Goal: Task Accomplishment & Management: Use online tool/utility

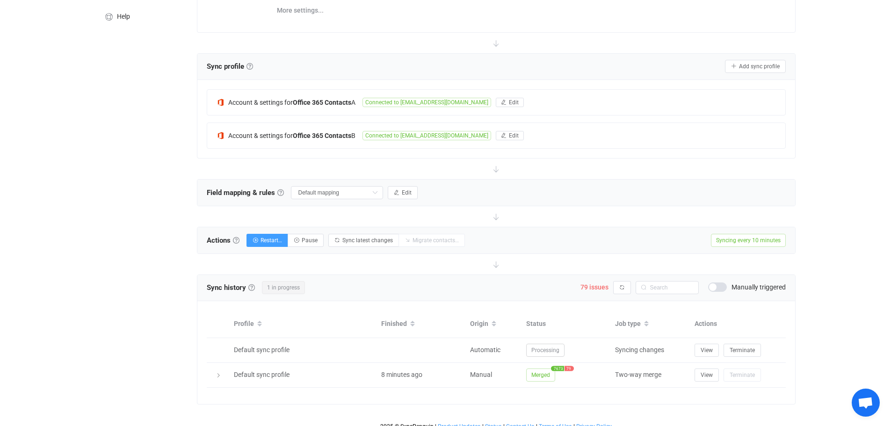
scroll to position [151, 0]
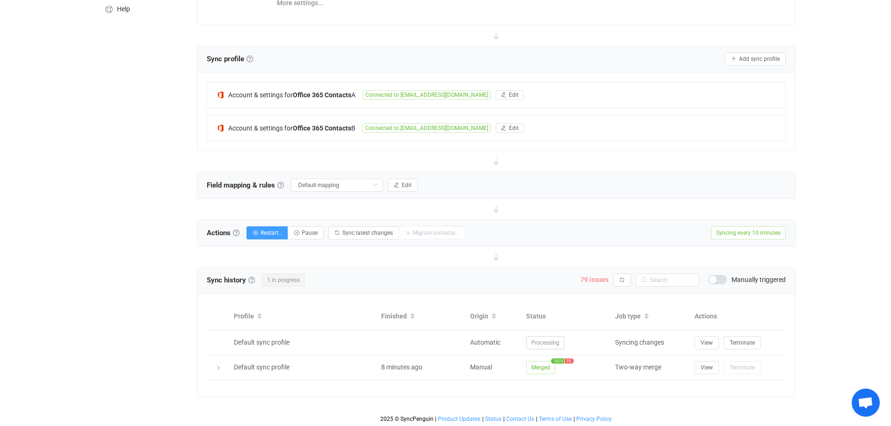
click at [593, 280] on span "79 issues" at bounding box center [594, 279] width 28 height 7
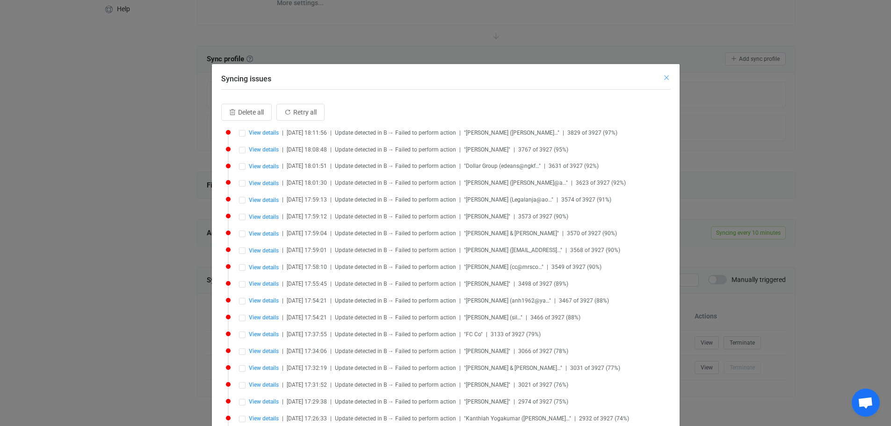
click at [663, 79] on icon "Close" at bounding box center [666, 77] width 7 height 7
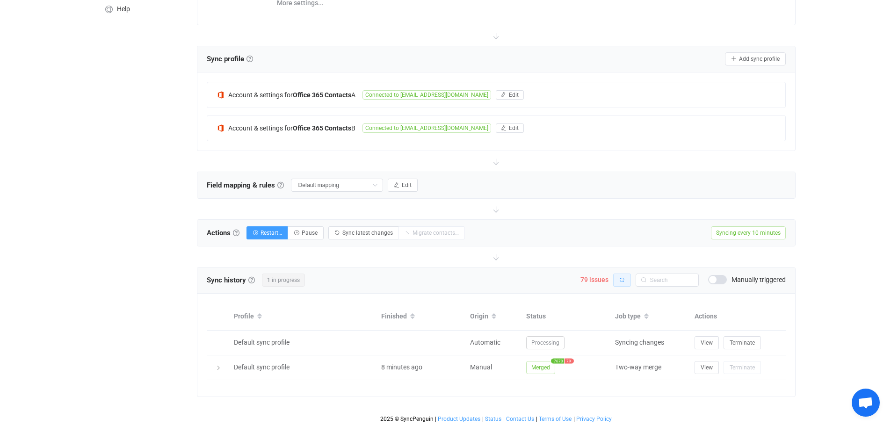
click at [618, 277] on button "button" at bounding box center [622, 280] width 18 height 13
click at [719, 279] on span at bounding box center [717, 279] width 19 height 9
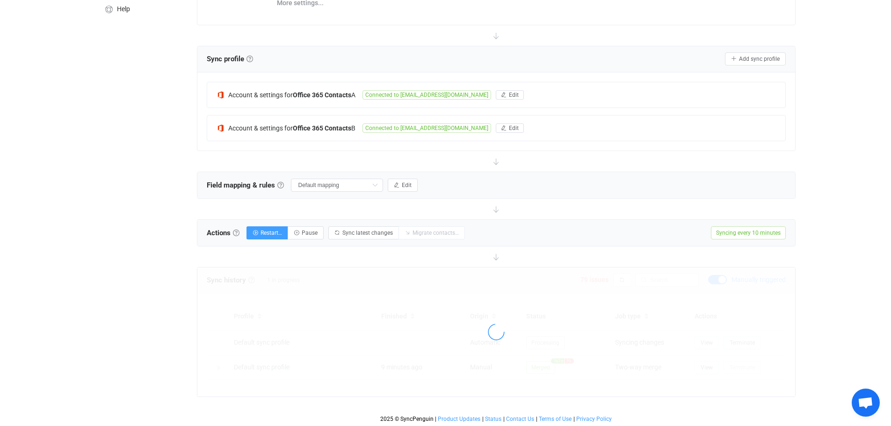
scroll to position [127, 0]
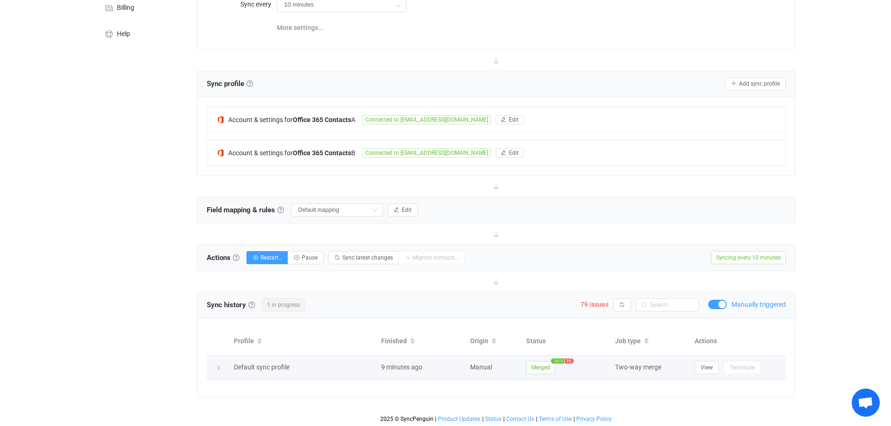
click at [547, 365] on span "Merged" at bounding box center [540, 367] width 29 height 13
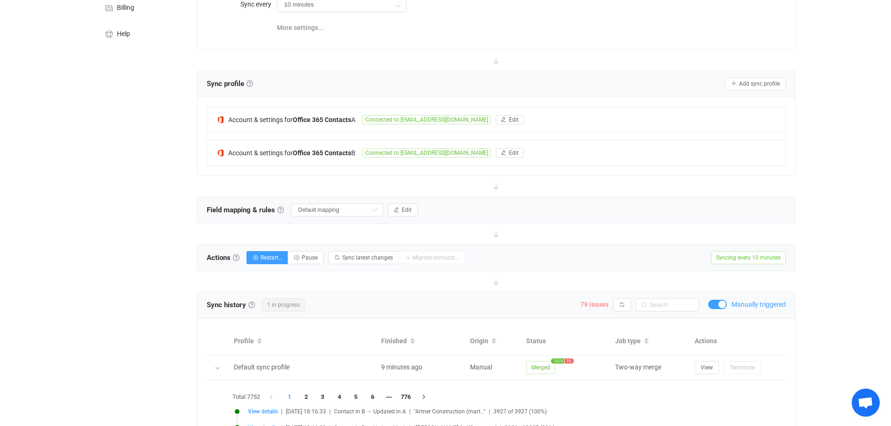
click at [599, 302] on span "79 issues" at bounding box center [594, 304] width 28 height 7
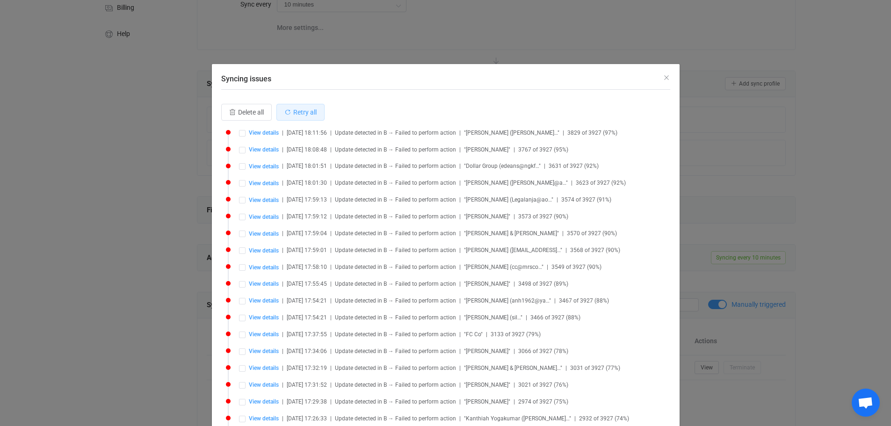
click at [297, 110] on span "Retry all" at bounding box center [304, 111] width 23 height 7
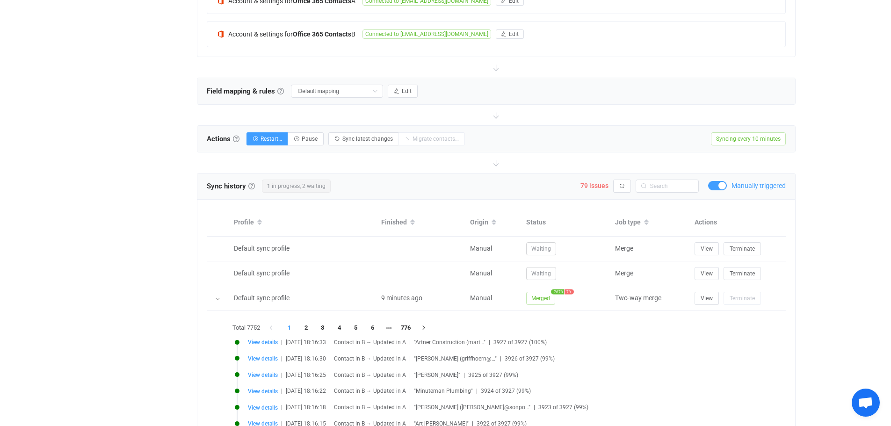
scroll to position [267, 0]
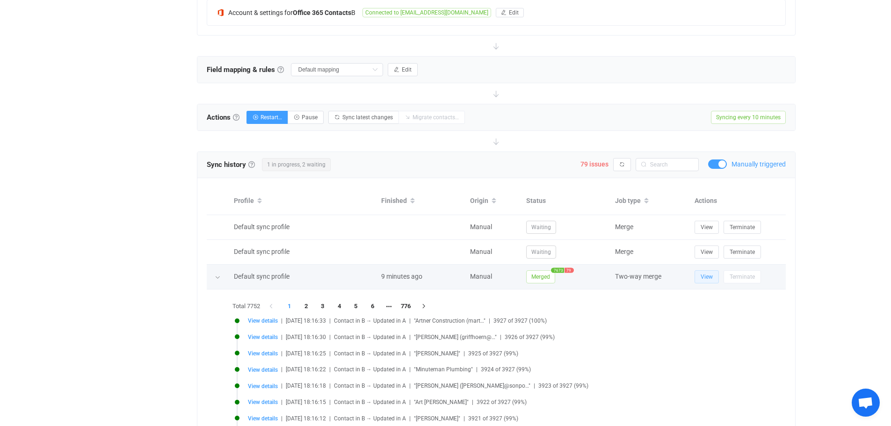
click at [713, 276] on button "View" at bounding box center [706, 276] width 24 height 13
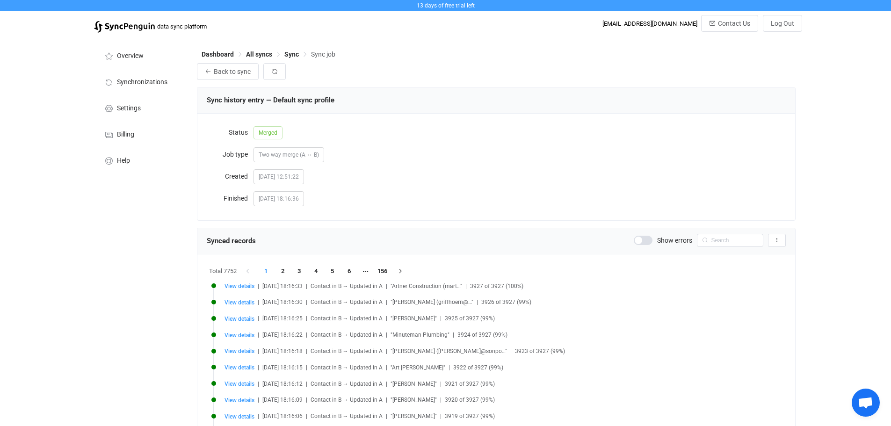
click at [651, 241] on span at bounding box center [643, 240] width 19 height 9
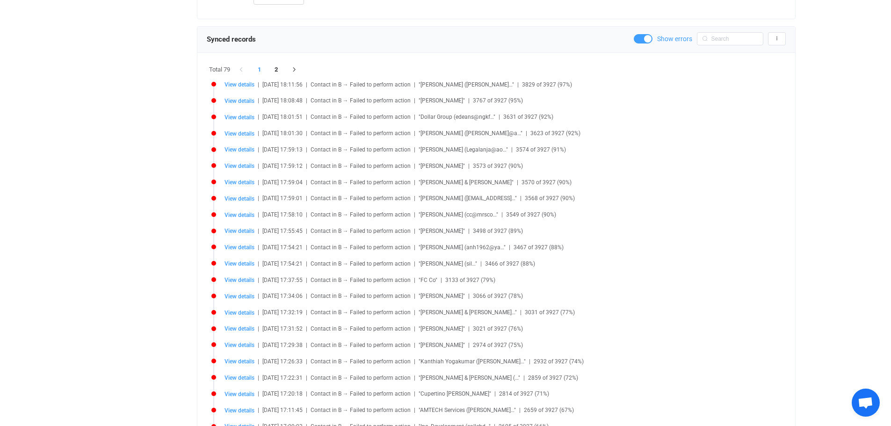
scroll to position [11, 0]
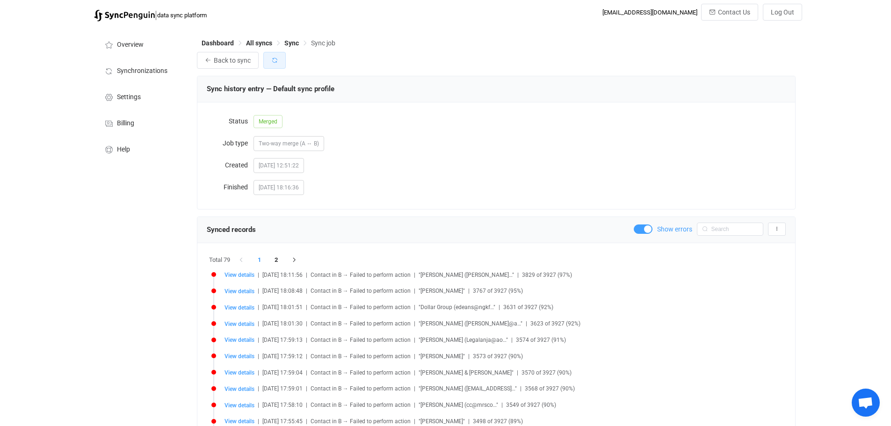
click at [270, 58] on button "button" at bounding box center [274, 60] width 22 height 17
click at [246, 340] on span "View details" at bounding box center [239, 340] width 30 height 7
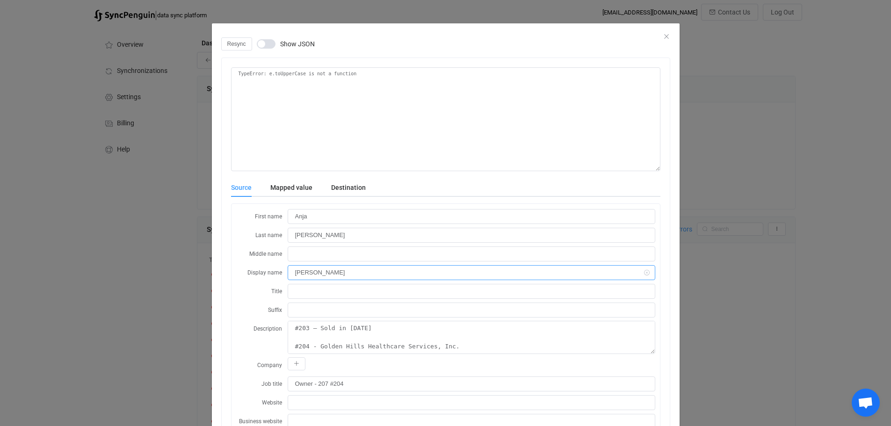
click at [300, 269] on input "[PERSON_NAME]" at bounding box center [471, 272] width 367 height 15
click at [264, 42] on span "dialog" at bounding box center [266, 43] width 19 height 9
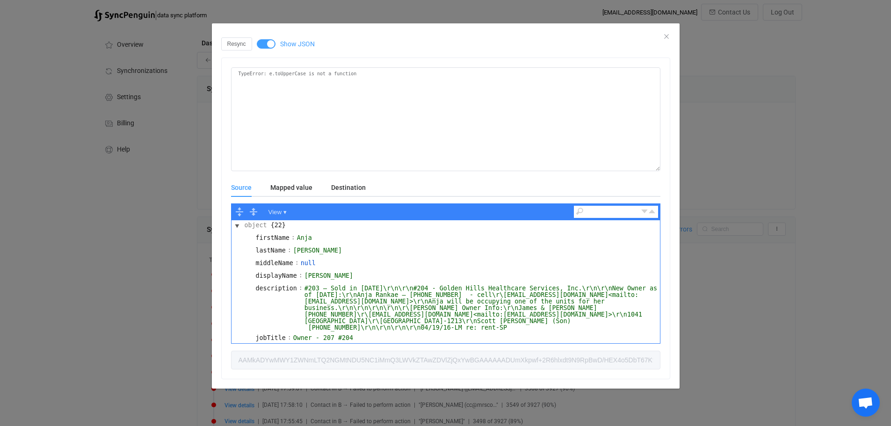
click at [264, 42] on span "dialog" at bounding box center [266, 43] width 19 height 9
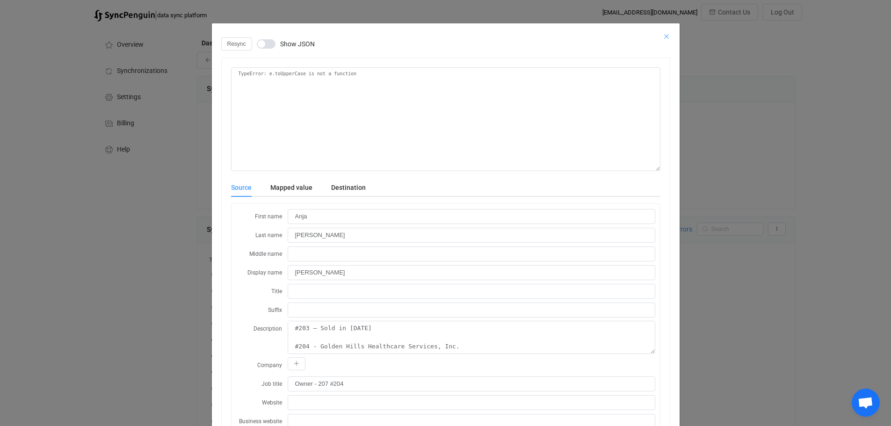
click at [663, 36] on icon "Close" at bounding box center [666, 36] width 7 height 7
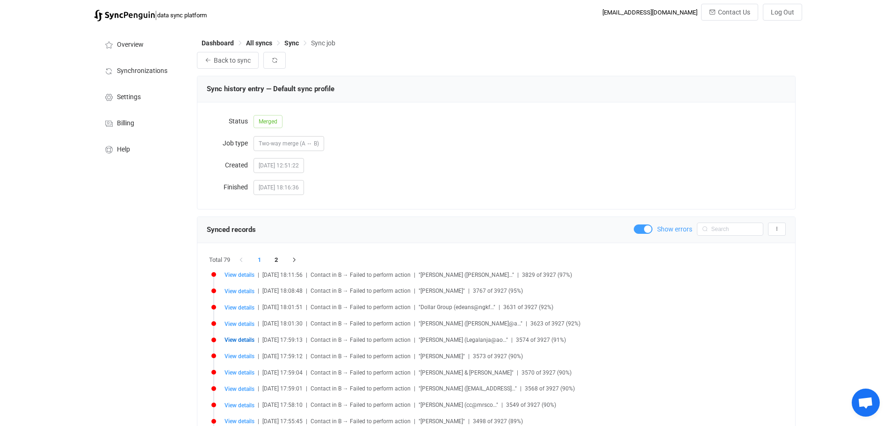
click at [635, 231] on span at bounding box center [643, 228] width 19 height 9
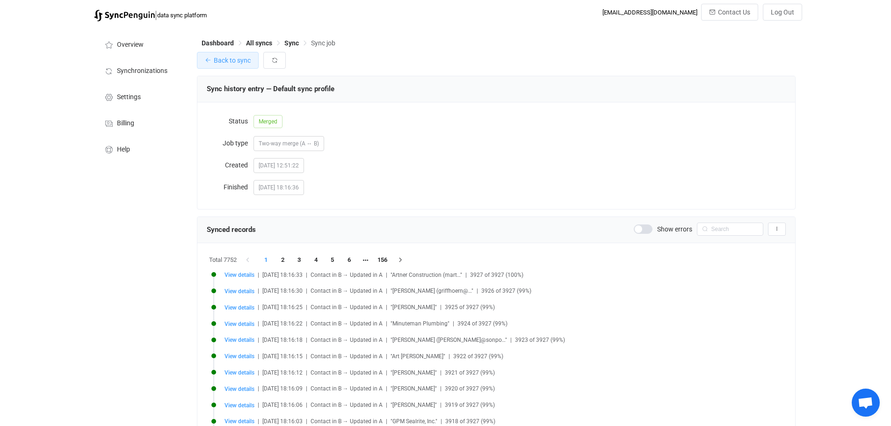
click at [228, 59] on span "Back to sync" at bounding box center [232, 60] width 37 height 7
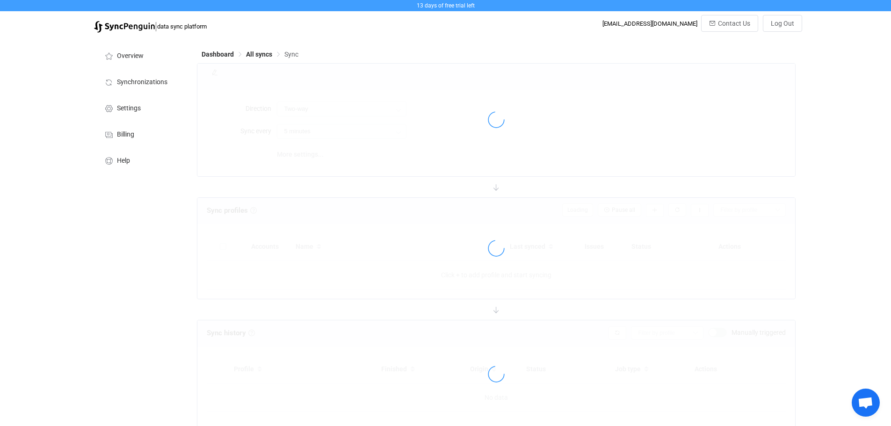
type input "10 minutes"
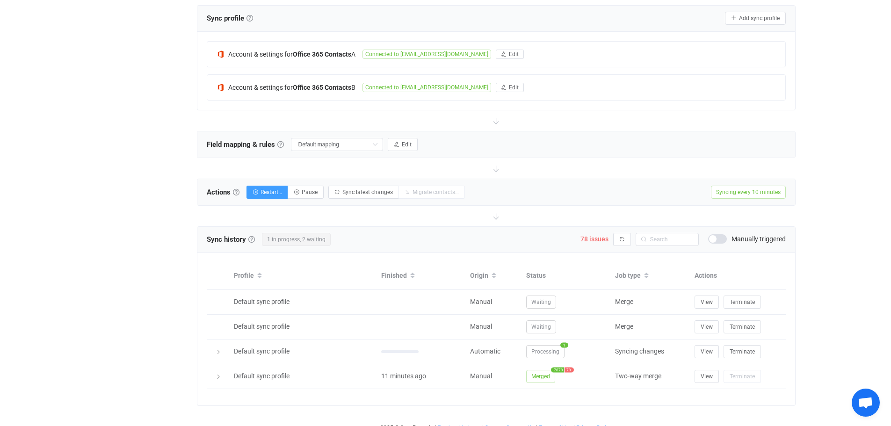
scroll to position [201, 0]
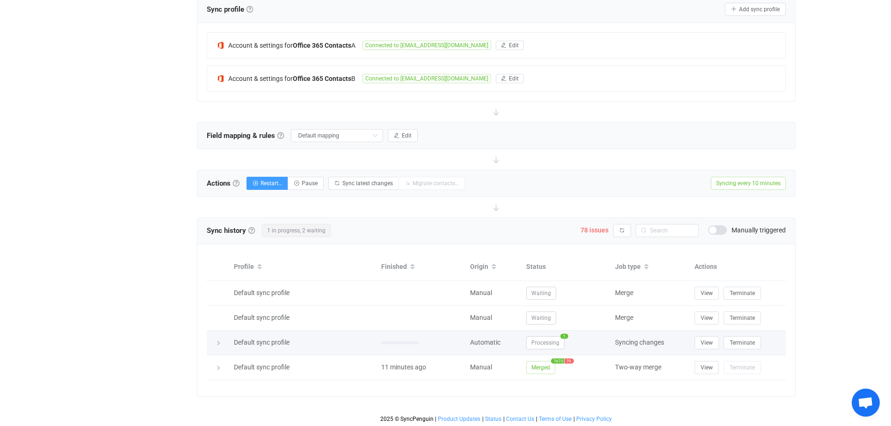
click at [550, 339] on span "Processing" at bounding box center [545, 342] width 38 height 13
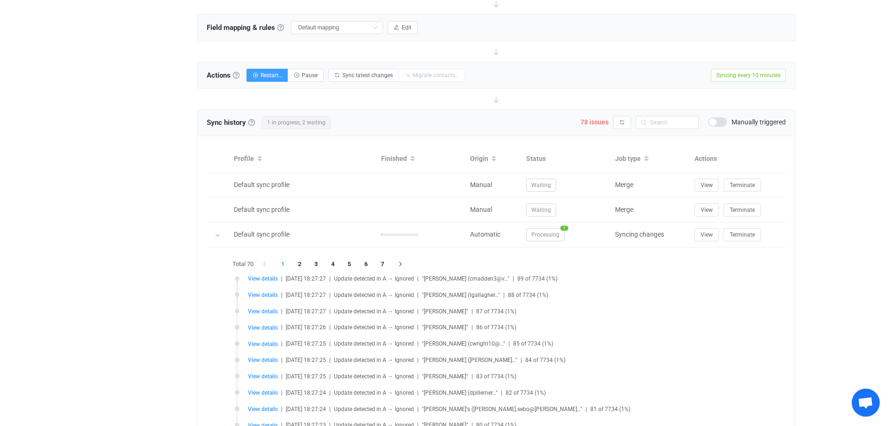
scroll to position [295, 0]
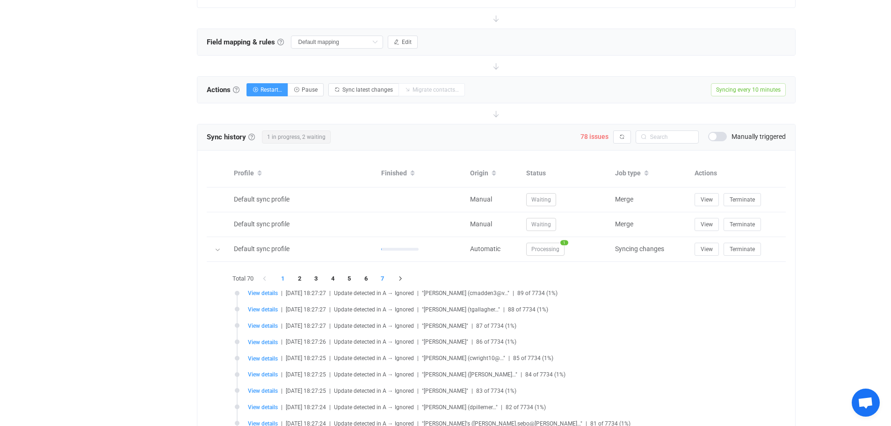
click at [380, 277] on li "7" at bounding box center [382, 278] width 17 height 13
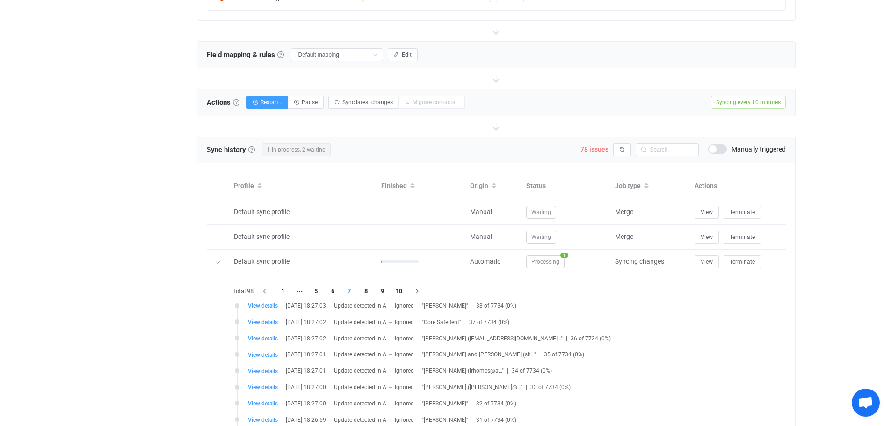
scroll to position [263, 0]
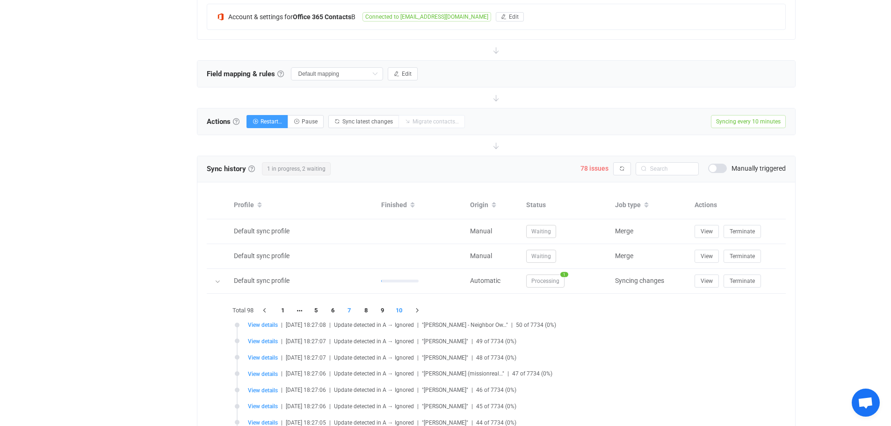
click at [399, 309] on li "10" at bounding box center [399, 310] width 17 height 13
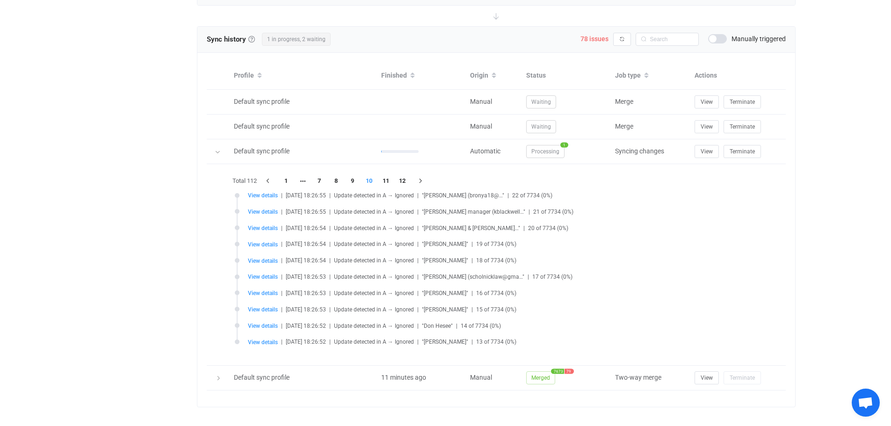
scroll to position [403, 0]
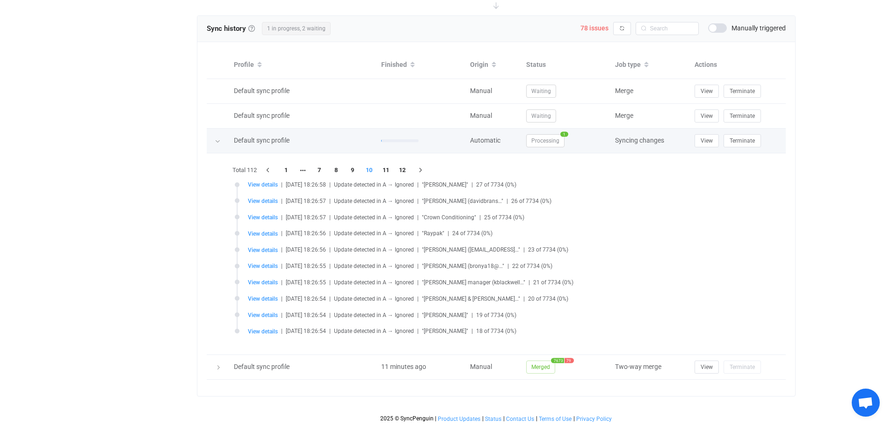
click at [547, 138] on span "Processing" at bounding box center [545, 140] width 38 height 13
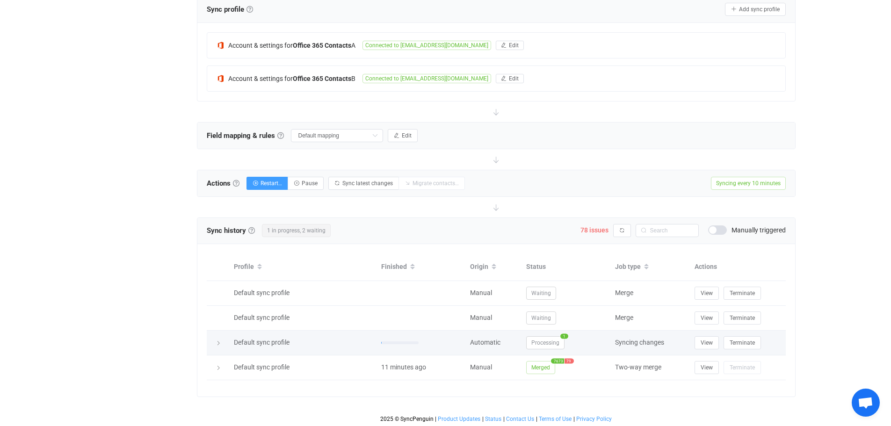
click at [563, 335] on span "1" at bounding box center [564, 335] width 8 height 5
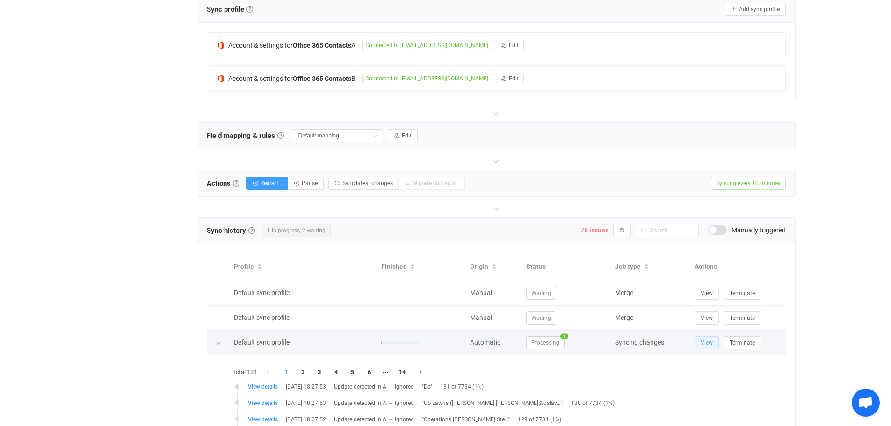
click at [707, 339] on span "View" at bounding box center [706, 342] width 12 height 7
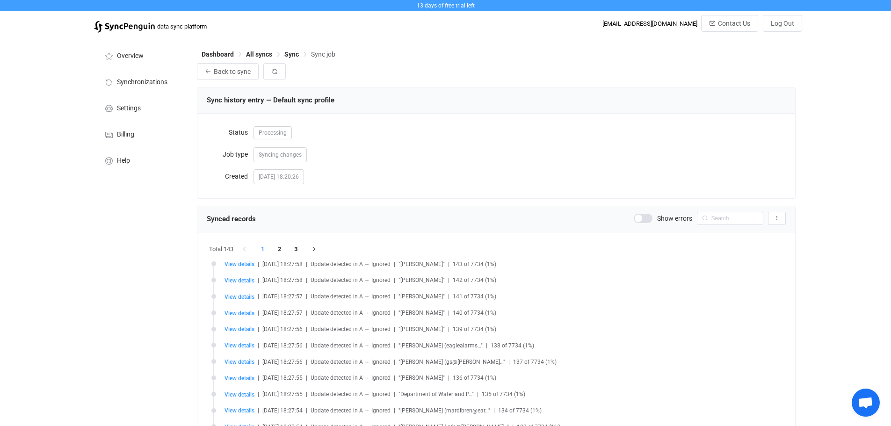
click at [641, 219] on span at bounding box center [643, 218] width 19 height 9
